Goal: Task Accomplishment & Management: Complete application form

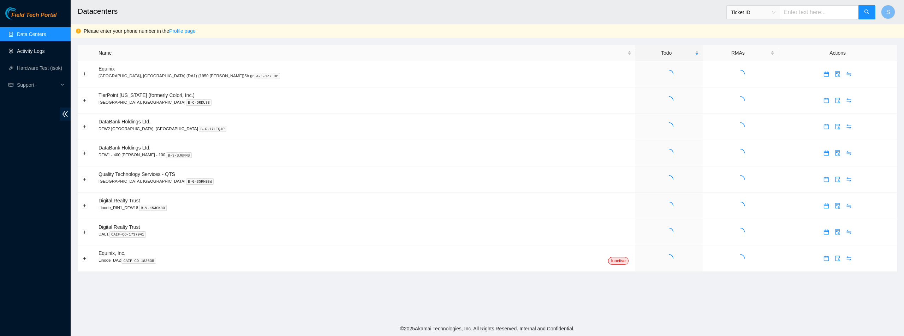
click at [26, 52] on link "Activity Logs" at bounding box center [31, 51] width 28 height 6
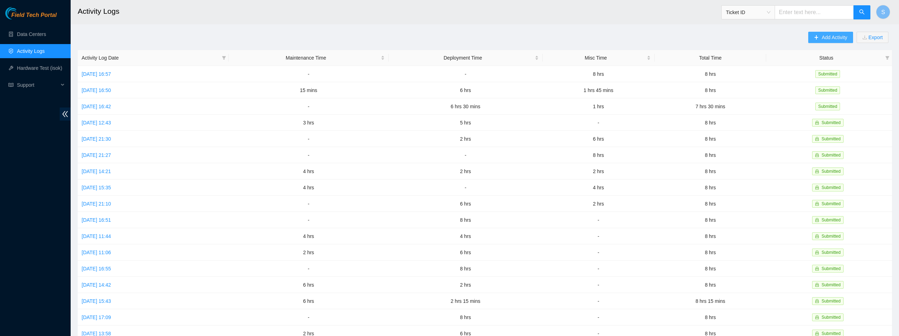
click at [831, 40] on span "Add Activity" at bounding box center [833, 38] width 25 height 8
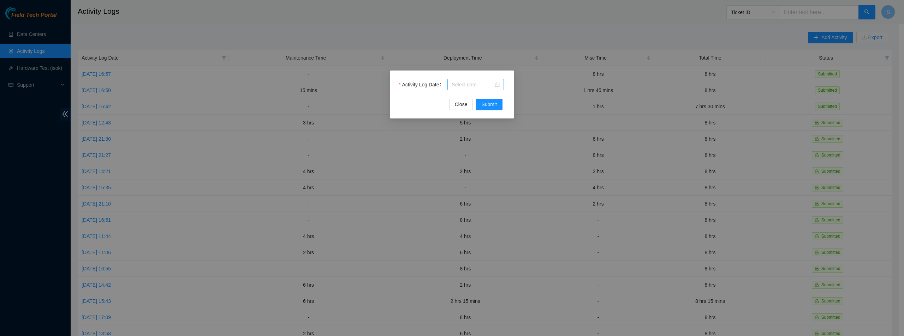
click at [473, 83] on input "Activity Log Date" at bounding box center [473, 85] width 42 height 8
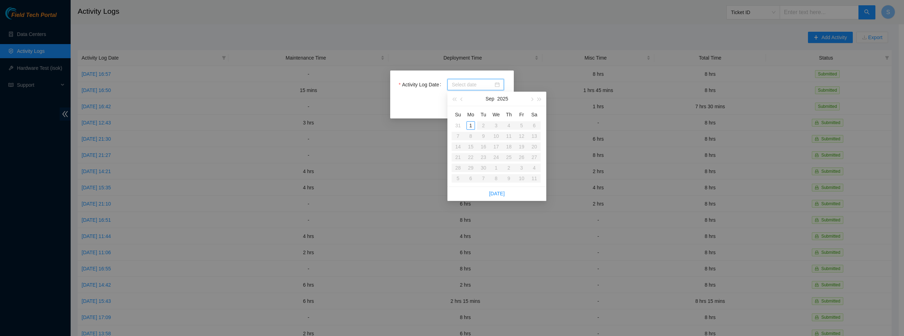
type input "2025-09-01"
click at [464, 100] on button "button" at bounding box center [462, 99] width 8 height 14
type input "2025-08-26"
type input "2025-09-01"
type input "2025-08-29"
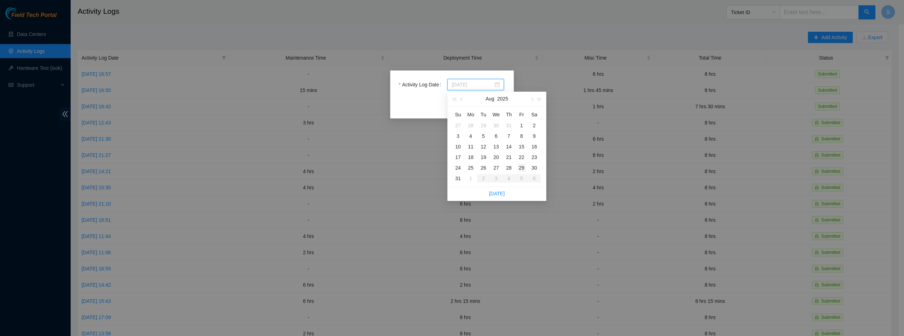
click at [519, 169] on div "29" at bounding box center [521, 168] width 8 height 8
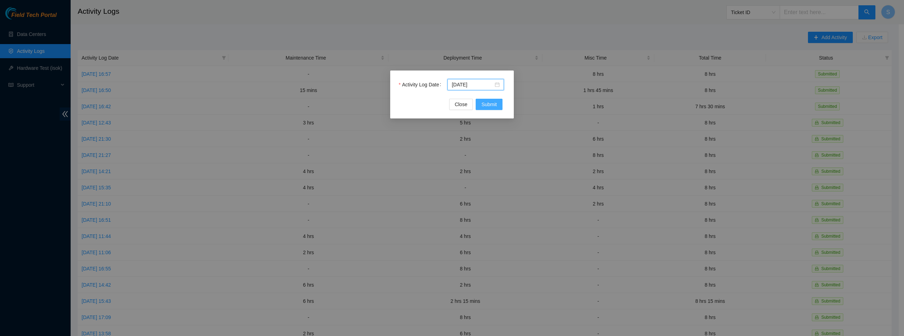
click at [487, 101] on span "Submit" at bounding box center [489, 105] width 16 height 8
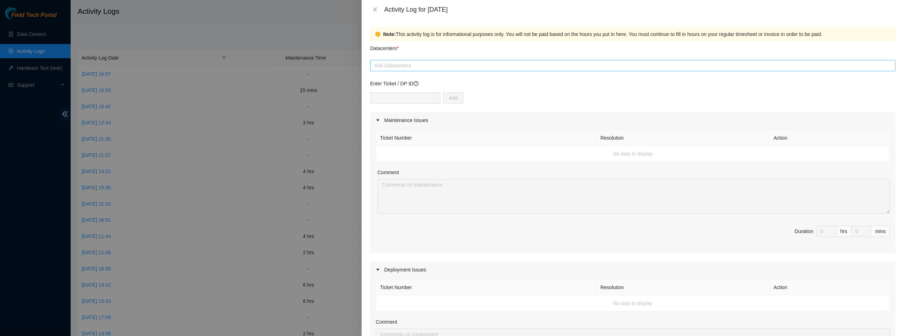
click at [394, 61] on div at bounding box center [633, 65] width 522 height 8
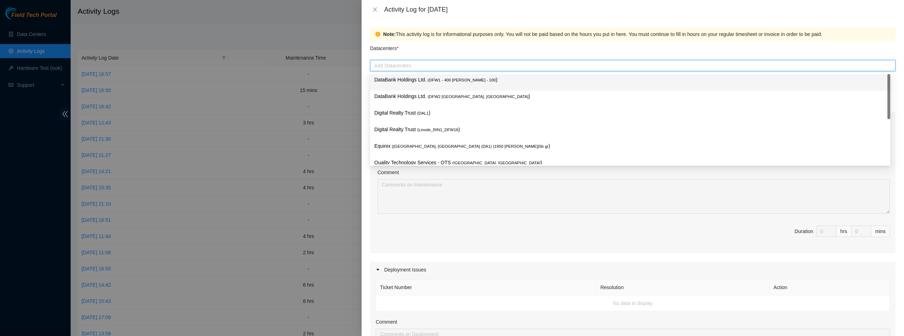
type input "e"
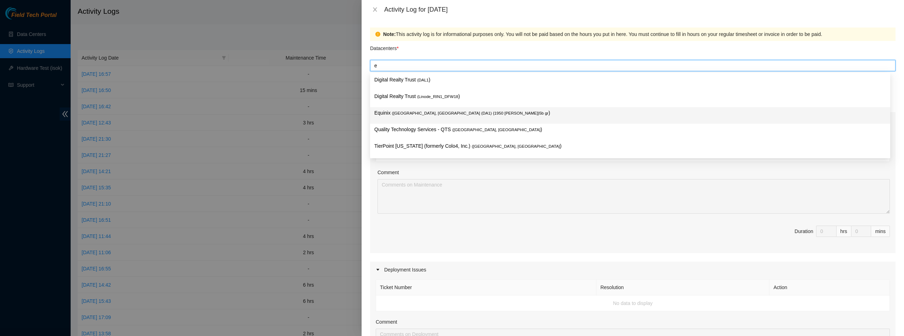
click at [410, 111] on span "( Dallas, TX (DA1) {1950 N. Stemmons}5b gr" at bounding box center [470, 113] width 156 height 4
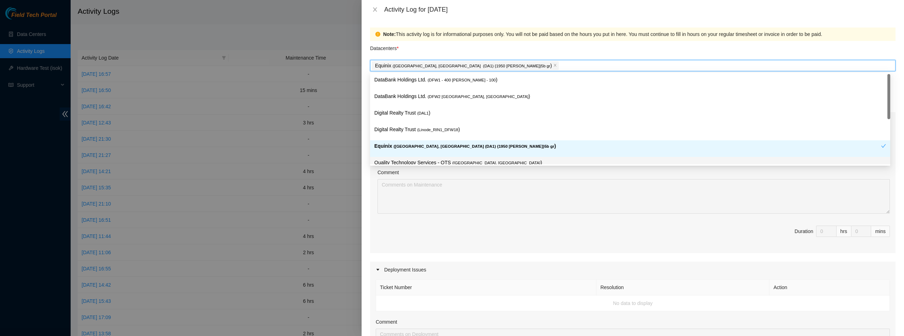
click at [373, 202] on div "Ticket Number Resolution Action No data to display Comment Duration 0 hrs 0 mins" at bounding box center [632, 191] width 525 height 125
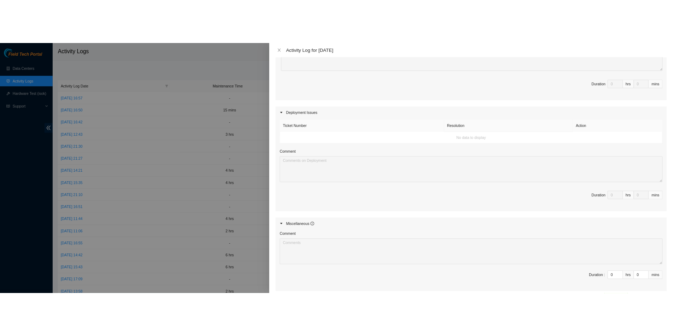
scroll to position [251, 0]
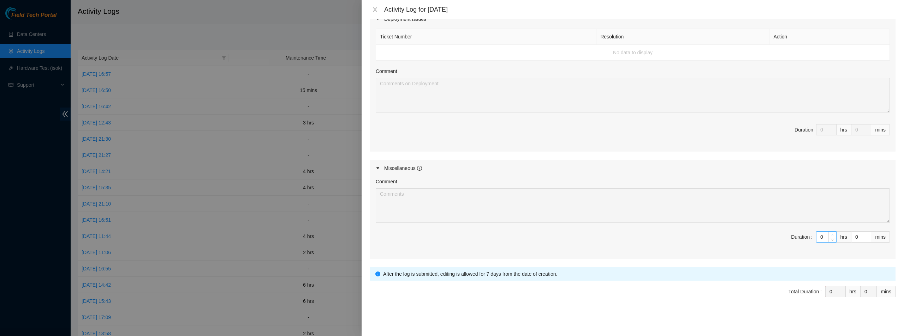
type input "1"
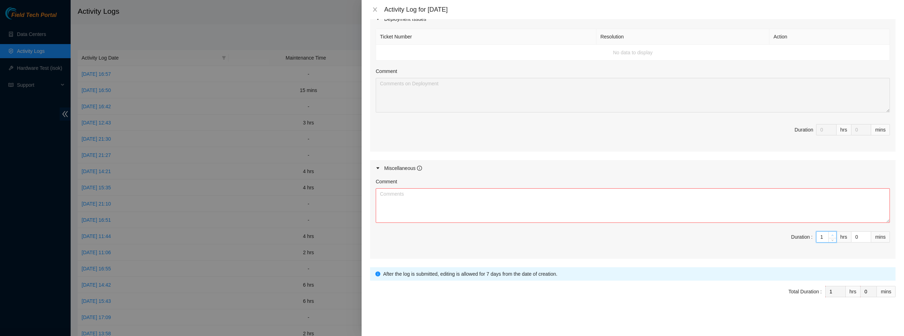
click at [831, 235] on icon "up" at bounding box center [832, 235] width 2 height 2
type input "2"
click at [831, 235] on icon "up" at bounding box center [832, 235] width 2 height 2
type input "3"
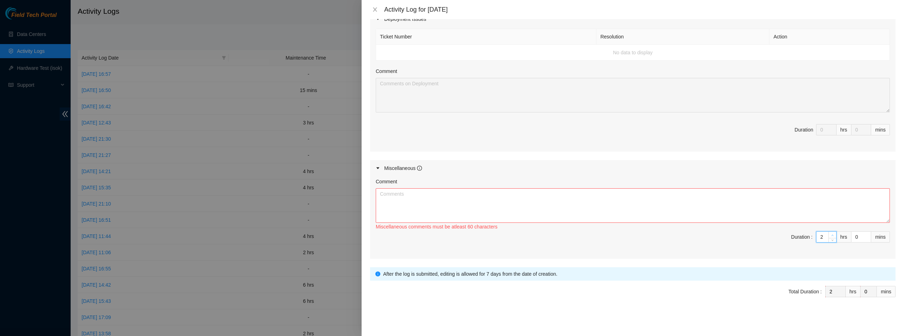
type input "3"
click at [831, 235] on icon "up" at bounding box center [832, 235] width 2 height 2
type input "4"
click at [831, 235] on icon "up" at bounding box center [832, 235] width 2 height 2
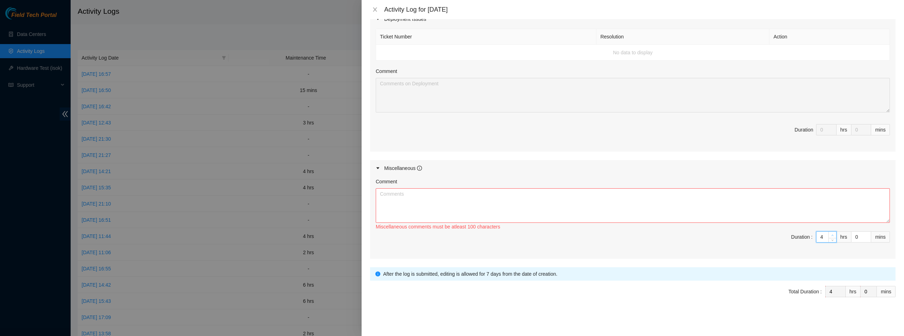
type input "5"
click at [831, 235] on icon "up" at bounding box center [832, 235] width 2 height 2
click at [851, 238] on input "0" at bounding box center [860, 237] width 19 height 11
type input "30"
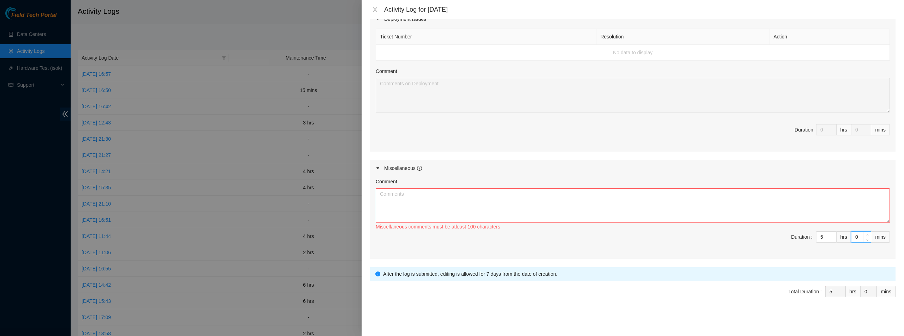
type input "30"
click at [746, 208] on textarea "Comment" at bounding box center [633, 206] width 514 height 35
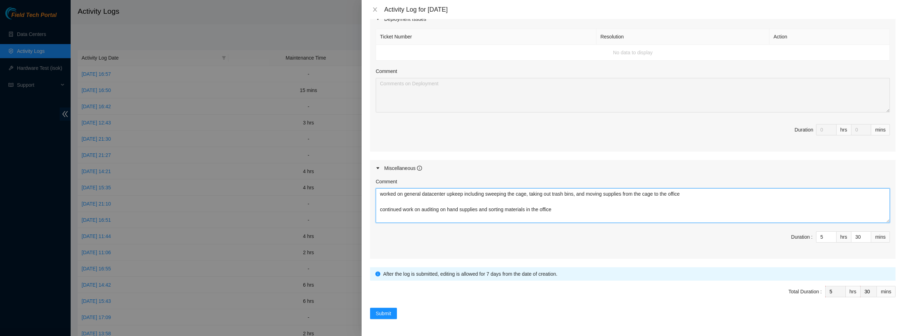
click at [464, 200] on textarea "worked on general datacenter upkeep including sweeping the cage, taking out tra…" at bounding box center [633, 206] width 514 height 35
click at [583, 219] on textarea "worked on general datacenter upkeep including sweeping the cage, taking out tra…" at bounding box center [633, 206] width 514 height 35
type textarea "worked on general datacenter upkeep including sweeping the cage, taking out tra…"
click at [393, 309] on button "Submit" at bounding box center [383, 313] width 27 height 11
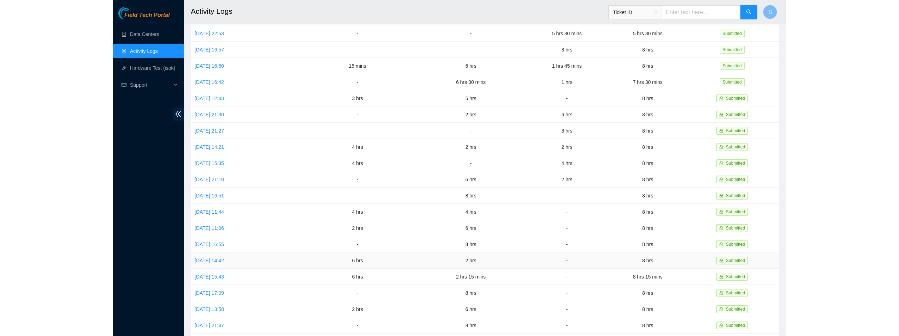
scroll to position [0, 0]
